Goal: Entertainment & Leisure: Consume media (video, audio)

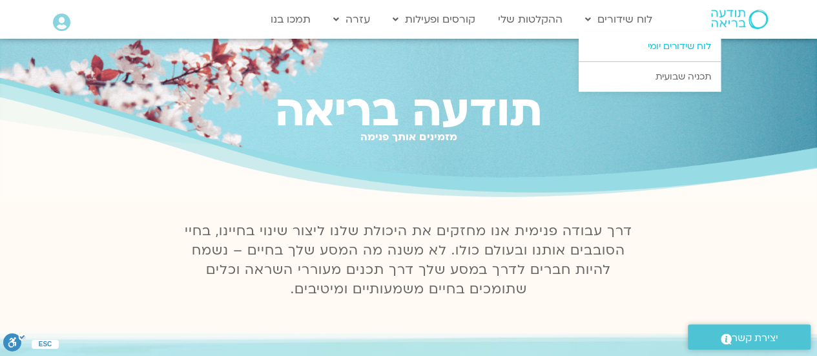
click at [668, 41] on link "לוח שידורים יומי" at bounding box center [650, 47] width 142 height 30
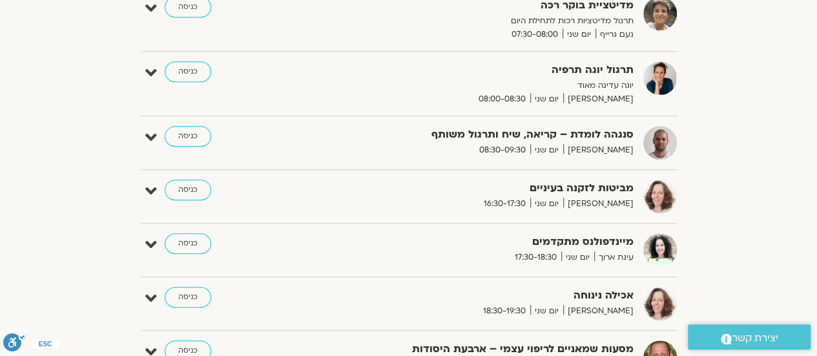
scroll to position [145, 0]
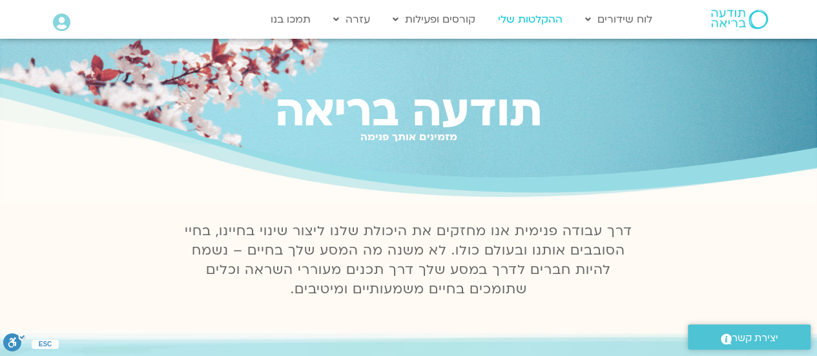
click at [535, 17] on link "ההקלטות שלי" at bounding box center [529, 19] width 77 height 25
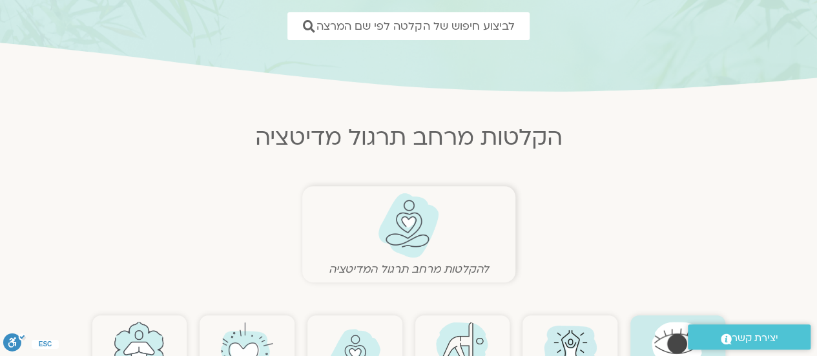
scroll to position [387, 0]
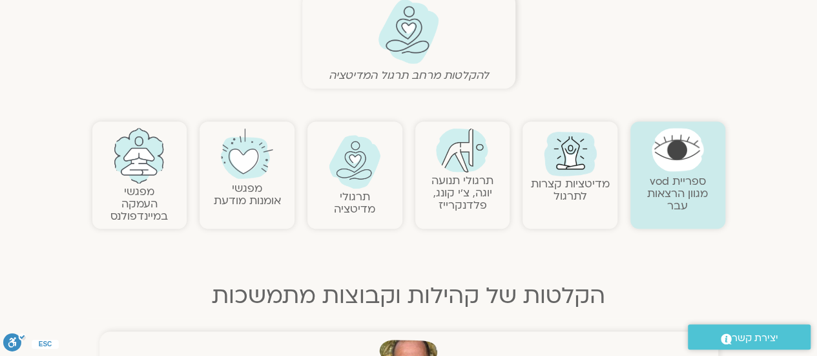
click at [342, 169] on img at bounding box center [355, 162] width 52 height 54
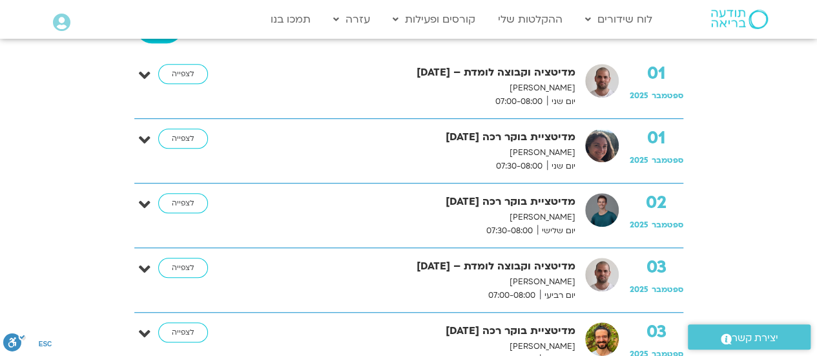
scroll to position [129, 0]
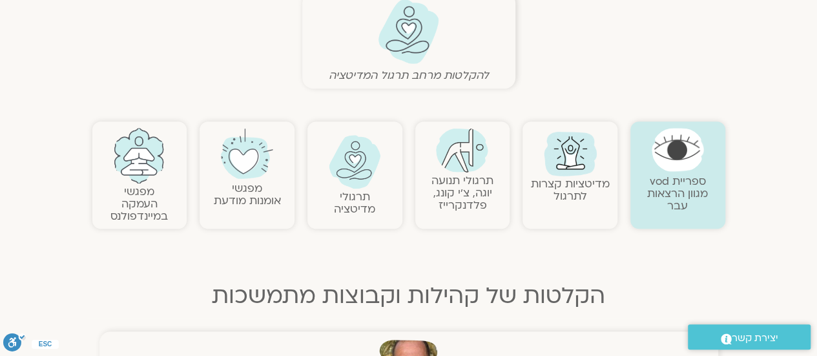
scroll to position [387, 0]
click at [451, 167] on img at bounding box center [462, 150] width 52 height 45
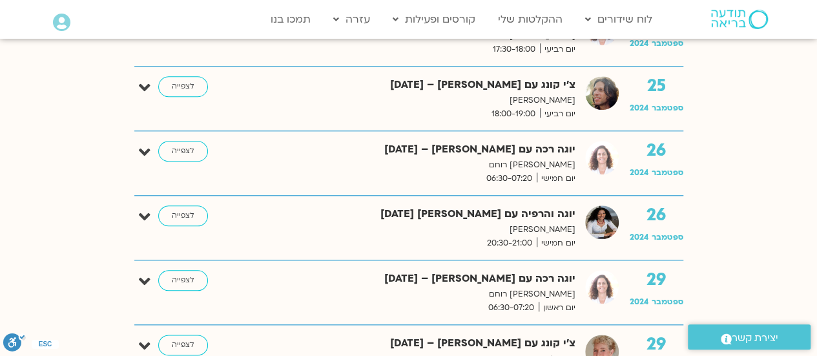
scroll to position [3229, 0]
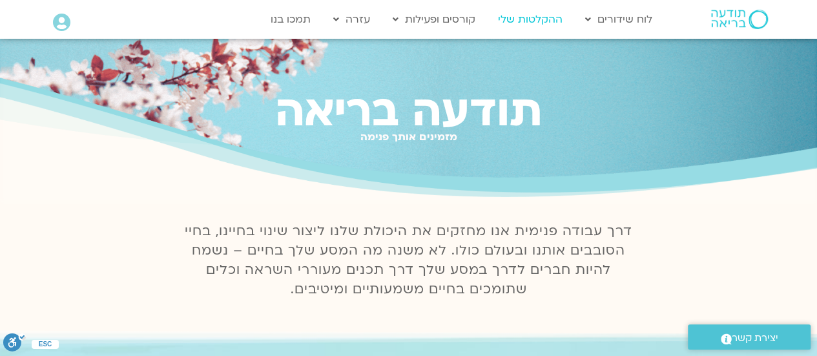
click at [529, 17] on link "ההקלטות שלי" at bounding box center [529, 19] width 77 height 25
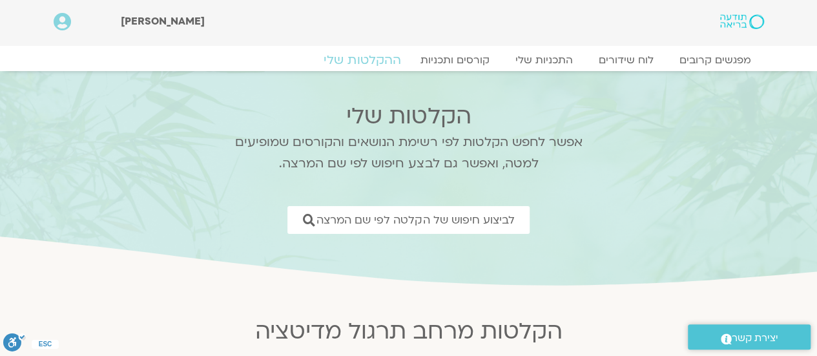
click at [359, 59] on link "ההקלטות שלי" at bounding box center [362, 59] width 108 height 15
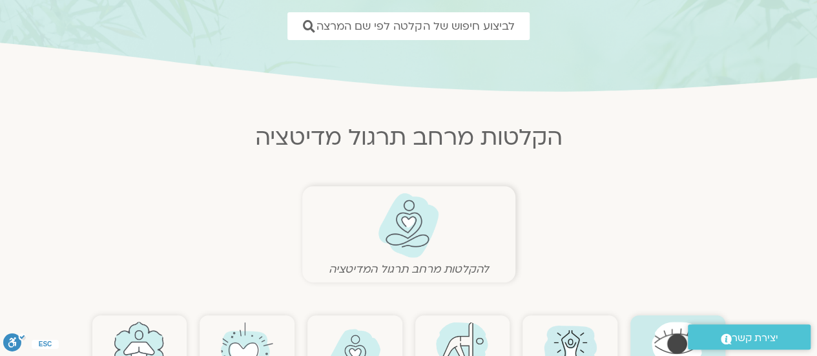
scroll to position [258, 0]
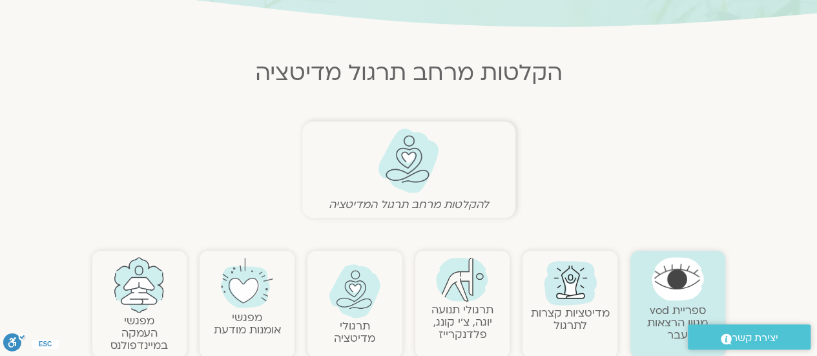
click at [336, 302] on img at bounding box center [355, 291] width 52 height 54
click at [347, 311] on img at bounding box center [355, 291] width 52 height 54
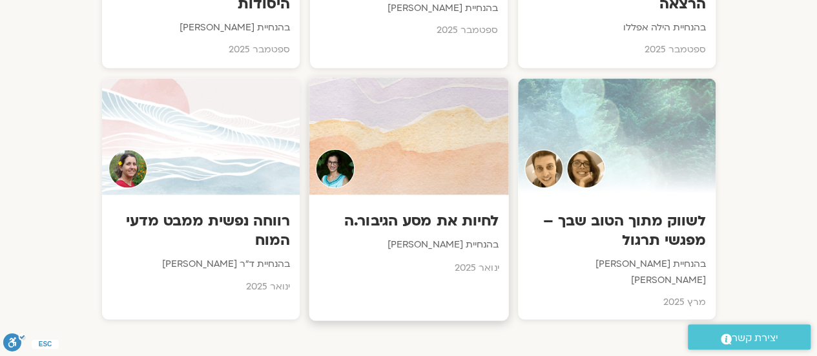
scroll to position [1162, 0]
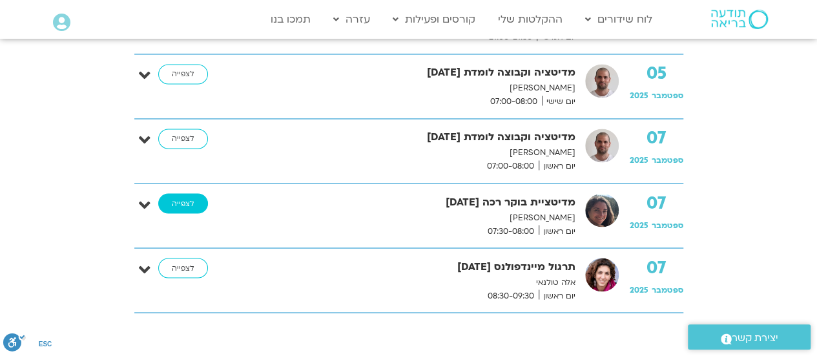
click at [181, 196] on link "לצפייה" at bounding box center [183, 203] width 50 height 21
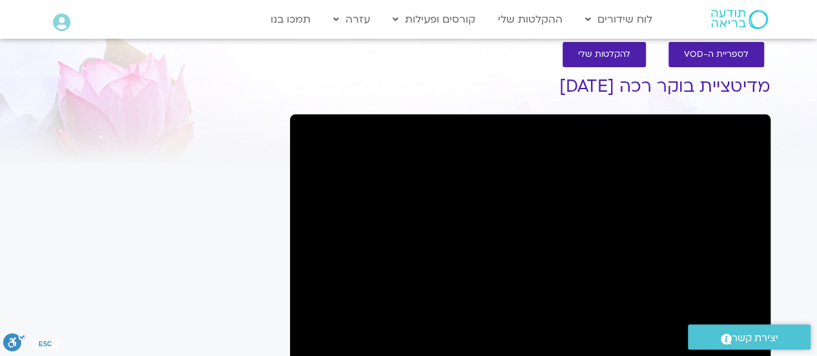
scroll to position [84, 0]
